Goal: Task Accomplishment & Management: Manage account settings

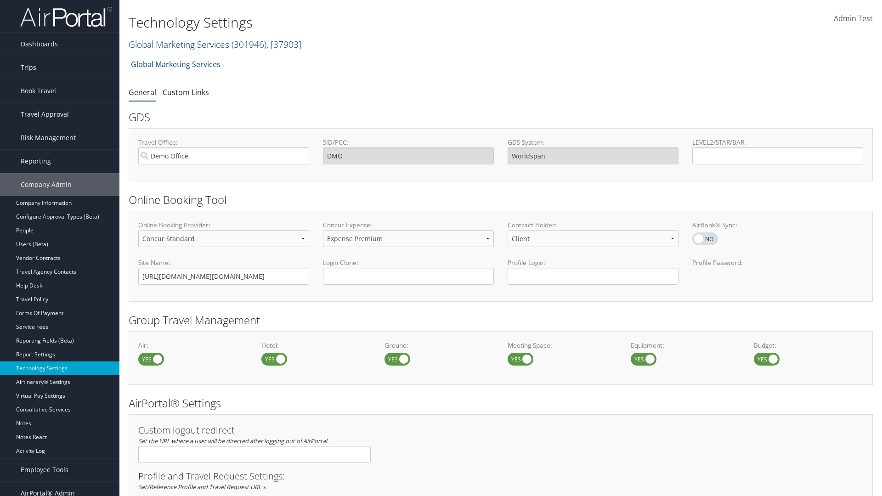
click at [178, 44] on link "Global Marketing Services ( 301946 ) , [ 37903 ]" at bounding box center [215, 44] width 173 height 12
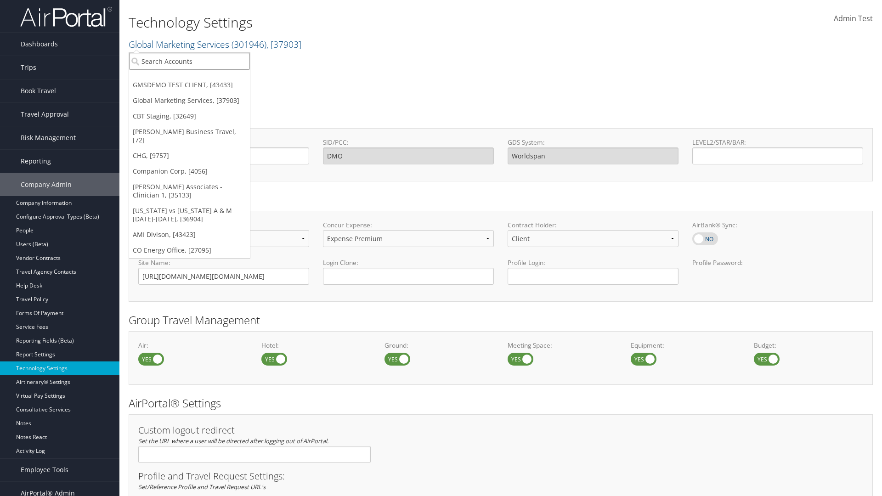
click at [189, 61] on input "search" at bounding box center [189, 61] width 121 height 17
type input "CBTSTG"
click at [189, 78] on div "CBT Staging (CBTSTG), [32649]" at bounding box center [189, 78] width 131 height 8
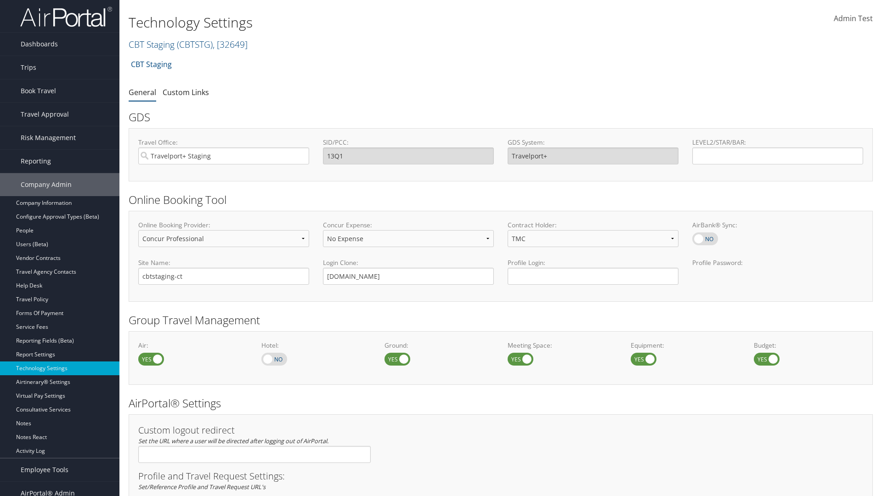
select select "4"
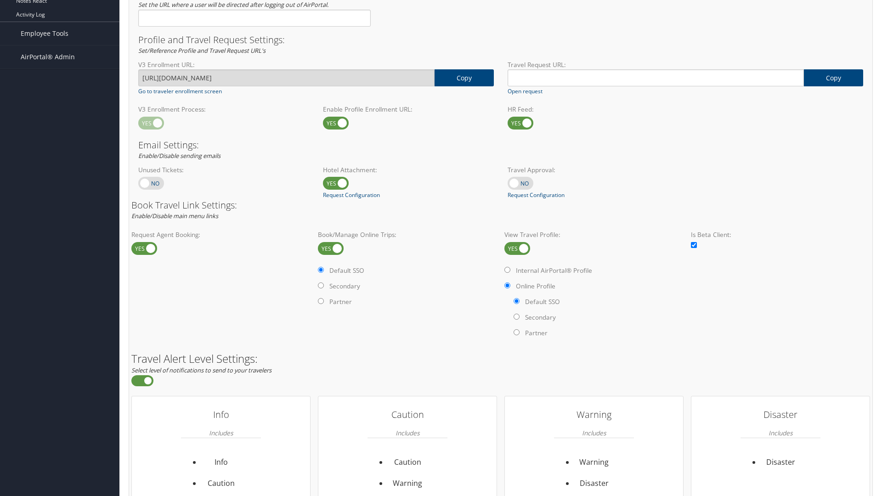
click at [517, 248] on label at bounding box center [517, 248] width 26 height 13
click at [515, 248] on input "checkbox" at bounding box center [512, 249] width 6 height 6
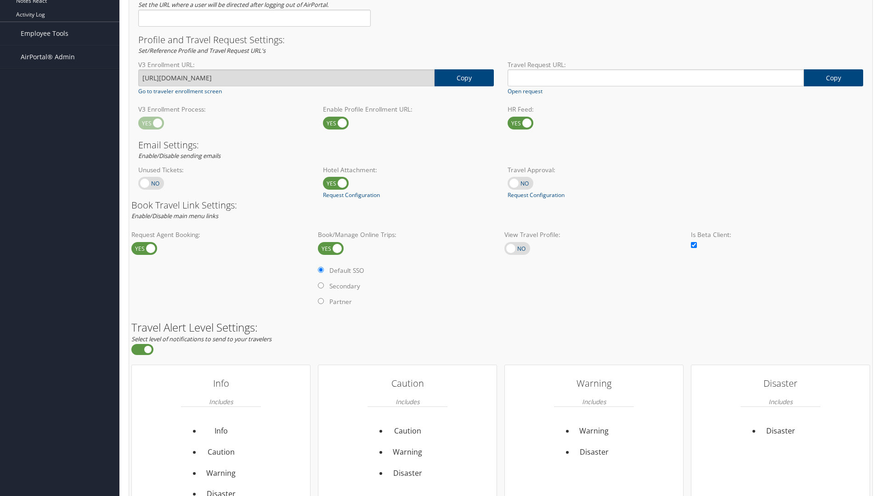
click at [517, 248] on label at bounding box center [517, 248] width 26 height 13
click at [515, 248] on input "checkbox" at bounding box center [512, 249] width 6 height 6
checkbox input "true"
click at [0, 0] on label "Internal AirPortal® Profile" at bounding box center [0, 0] width 0 height 0
click at [0, 0] on input "Internal AirPortal® Profile" at bounding box center [0, 0] width 0 height 0
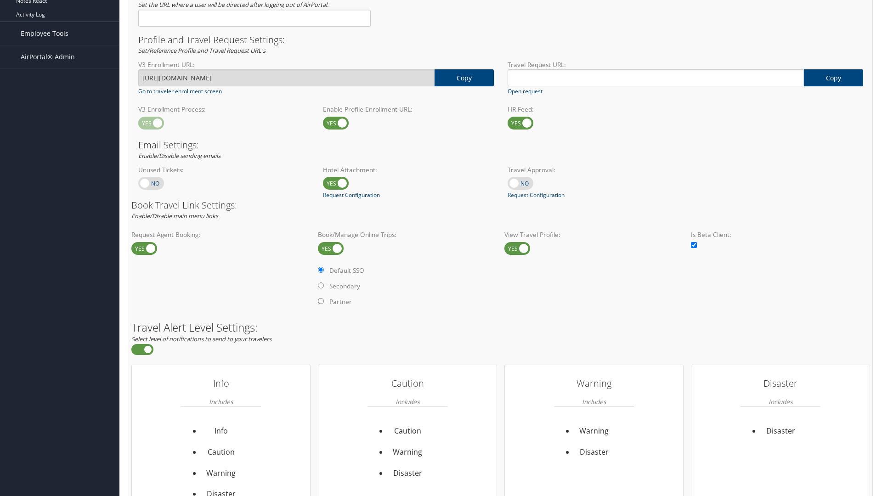
radio input "true"
radio input "false"
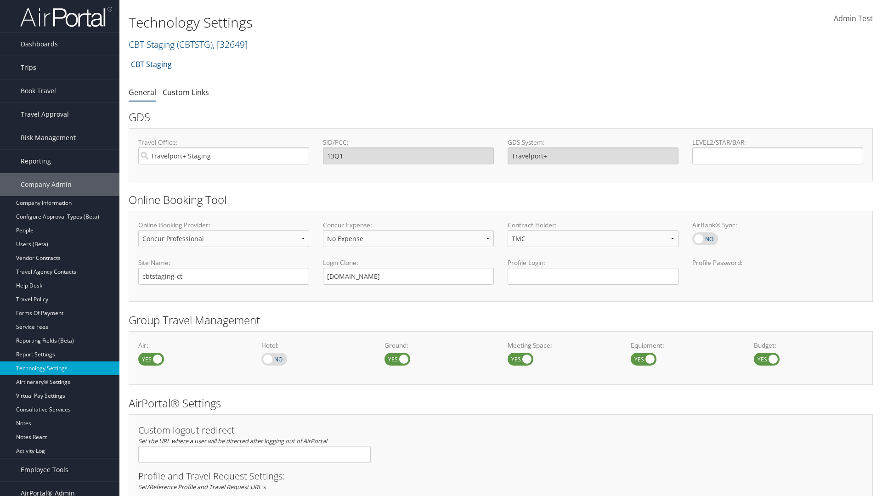
select select "4"
